Goal: Navigation & Orientation: Find specific page/section

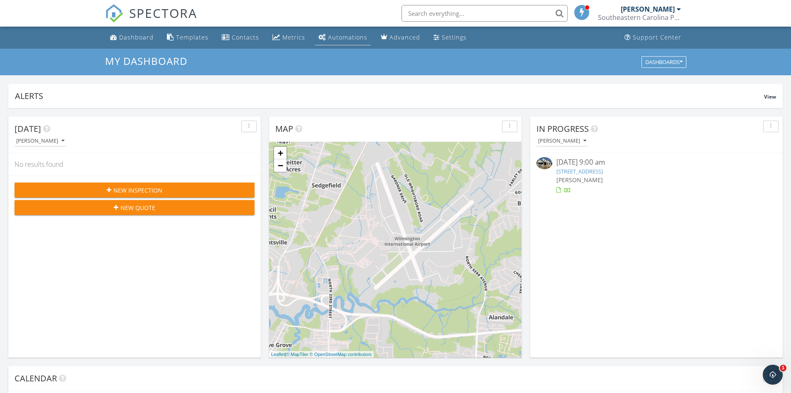
click at [358, 36] on div "Automations" at bounding box center [347, 37] width 39 height 8
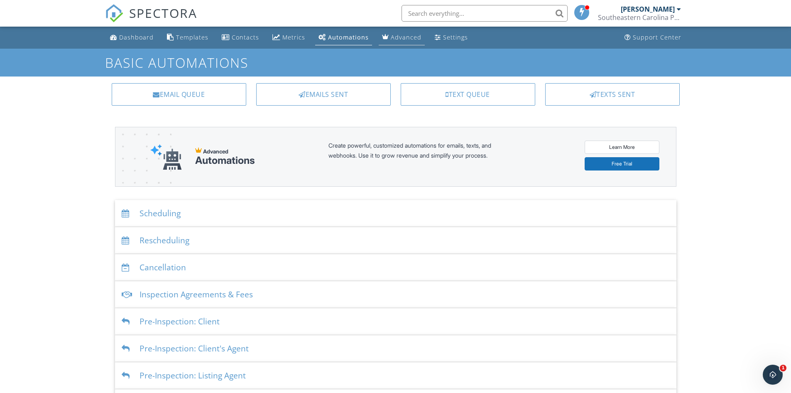
click at [391, 38] on div "Advanced" at bounding box center [406, 37] width 31 height 8
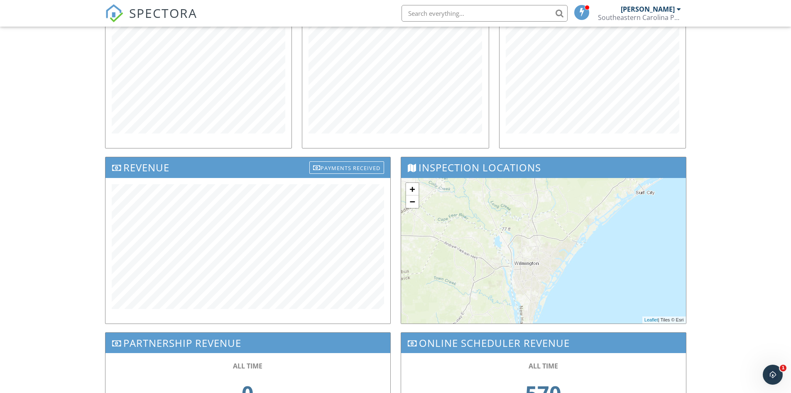
scroll to position [166, 0]
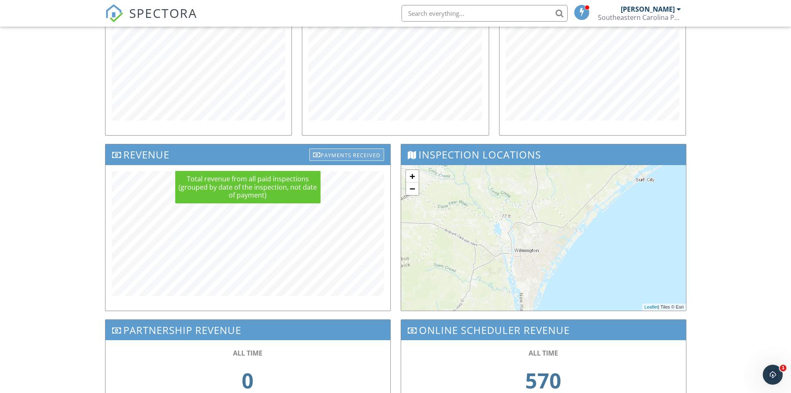
click at [333, 149] on div "Payments Received" at bounding box center [347, 154] width 75 height 12
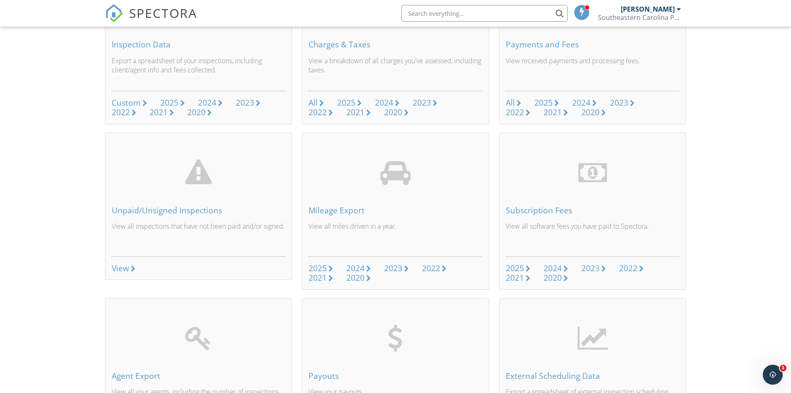
scroll to position [166, 0]
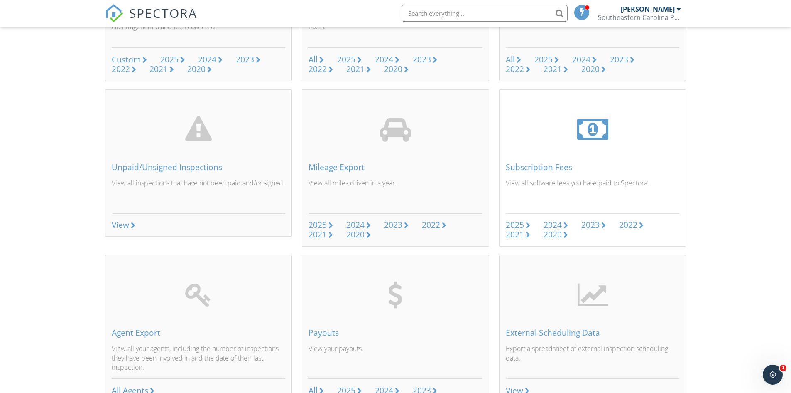
click at [552, 226] on div "2024" at bounding box center [553, 224] width 18 height 11
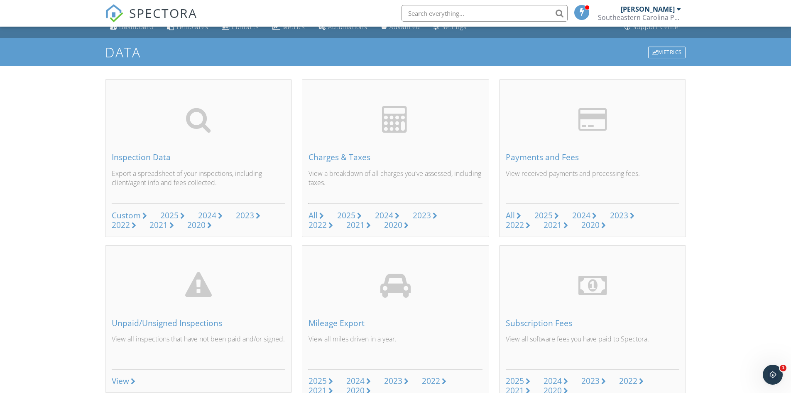
scroll to position [0, 0]
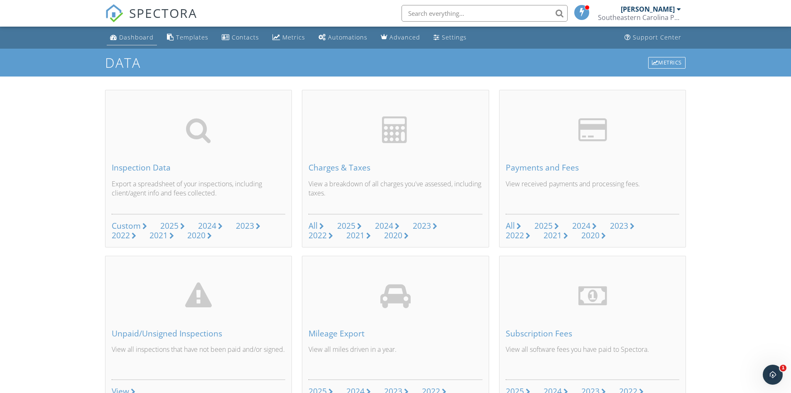
click at [138, 35] on div "Dashboard" at bounding box center [136, 37] width 34 height 8
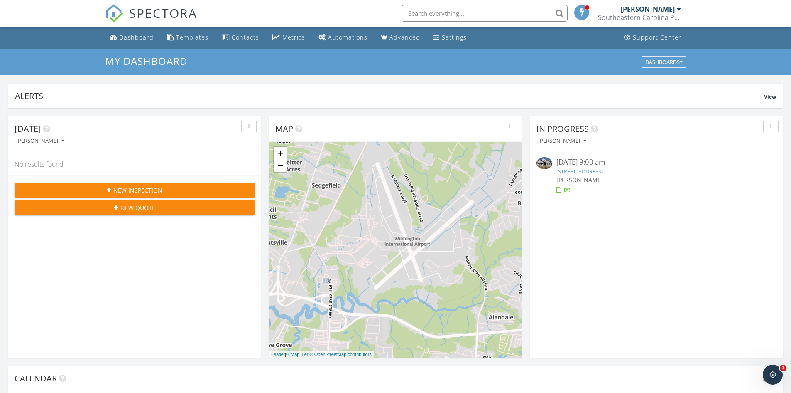
click at [283, 37] on div "Metrics" at bounding box center [294, 37] width 23 height 8
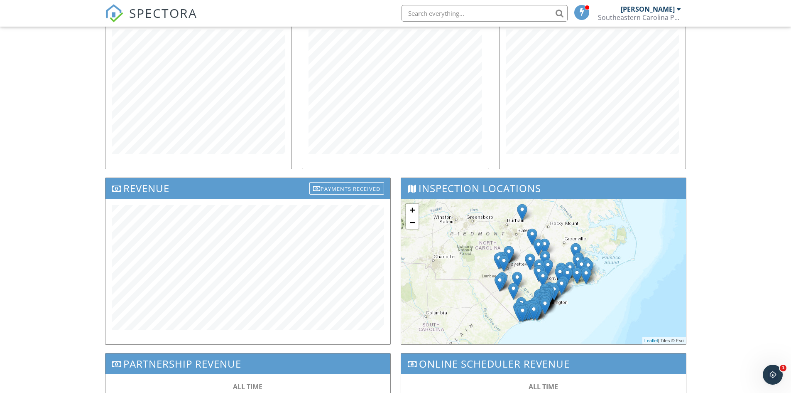
scroll to position [132, 0]
drag, startPoint x: 283, startPoint y: 298, endPoint x: 363, endPoint y: 186, distance: 138.2
click at [363, 186] on div "Payments Received" at bounding box center [347, 188] width 75 height 12
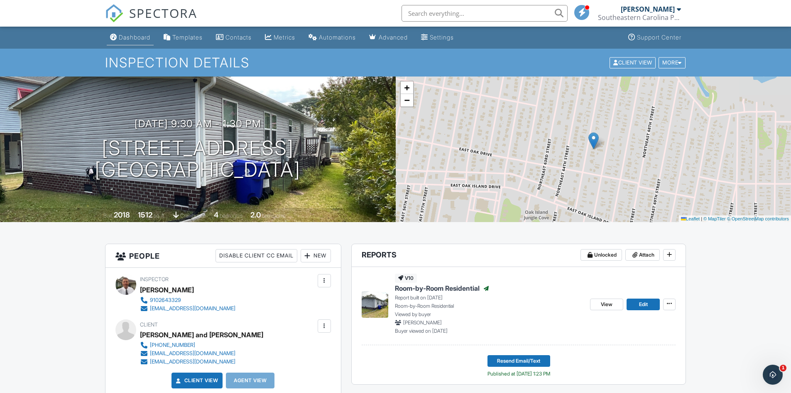
click at [147, 36] on div "Dashboard" at bounding box center [135, 37] width 32 height 7
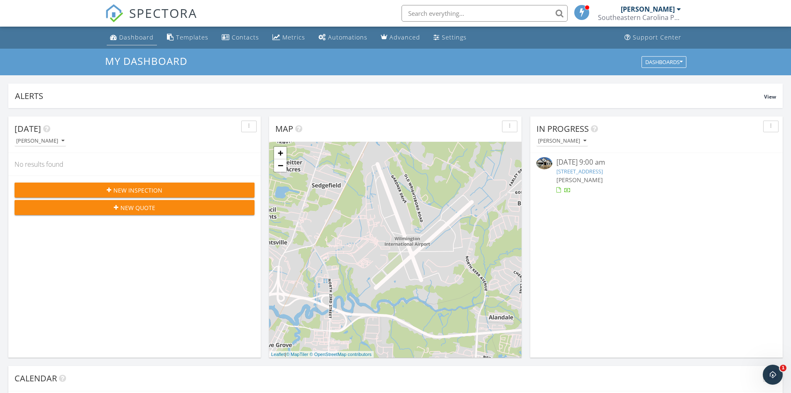
click at [128, 35] on div "Dashboard" at bounding box center [136, 37] width 34 height 8
